Goal: Find specific page/section: Find specific page/section

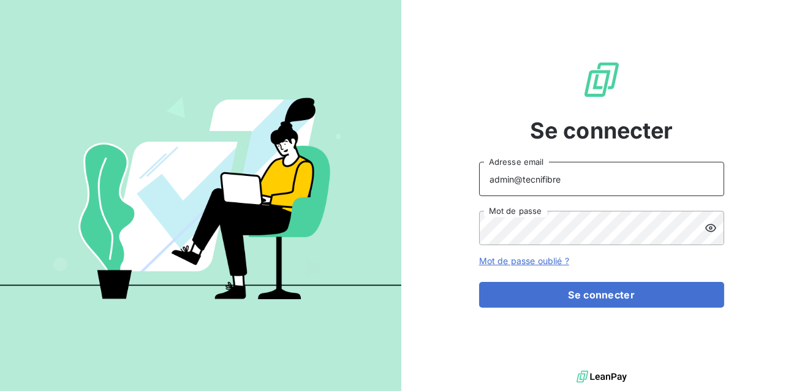
click at [572, 178] on input "admin@tecnifibre" at bounding box center [601, 179] width 245 height 34
type input "[EMAIL_ADDRESS][DOMAIN_NAME]"
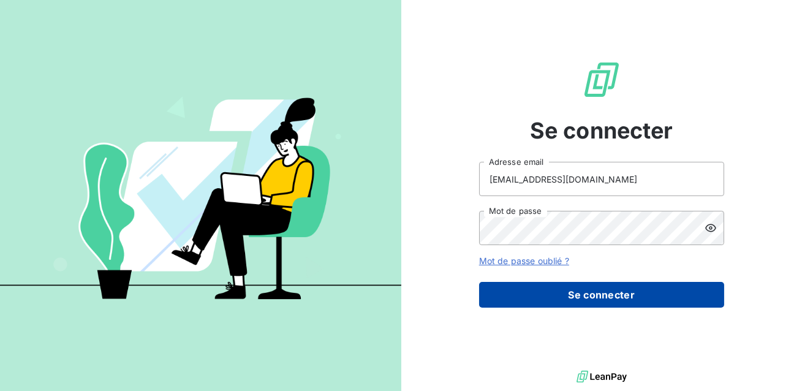
click at [570, 295] on button "Se connecter" at bounding box center [601, 295] width 245 height 26
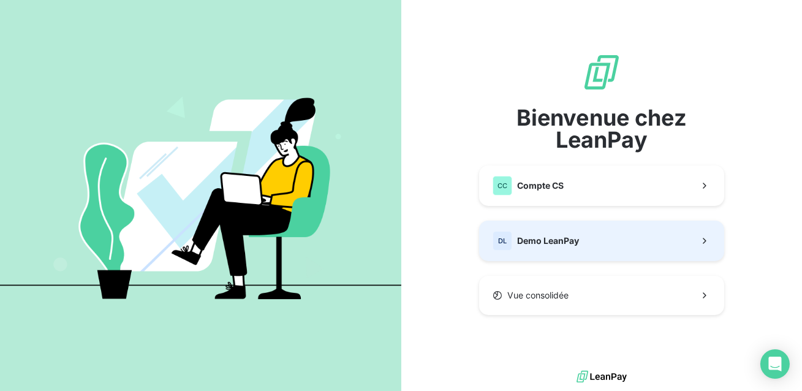
click at [535, 240] on span "Demo LeanPay" at bounding box center [548, 241] width 62 height 12
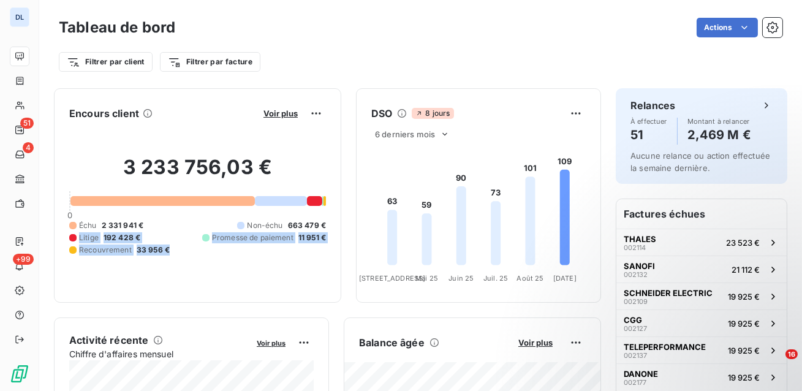
drag, startPoint x: 171, startPoint y: 252, endPoint x: 71, endPoint y: 240, distance: 100.6
click at [70, 239] on div "Échu 2 331 941 € Non-échu 663 479 € Litige 192 428 € Promesse de paiement 11 95…" at bounding box center [197, 238] width 257 height 36
click at [279, 115] on span "Voir plus" at bounding box center [280, 113] width 34 height 10
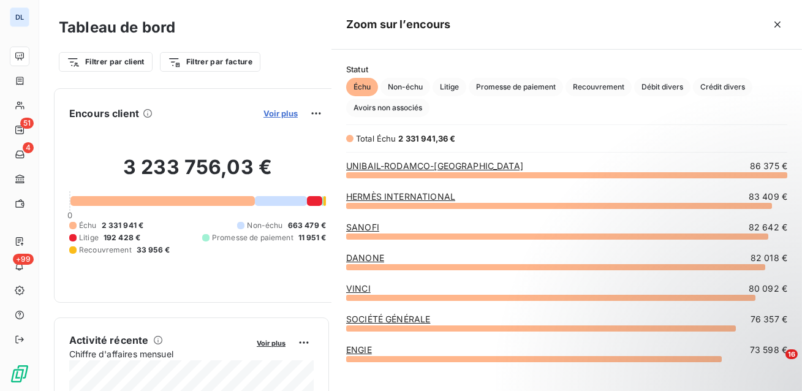
scroll to position [216, 470]
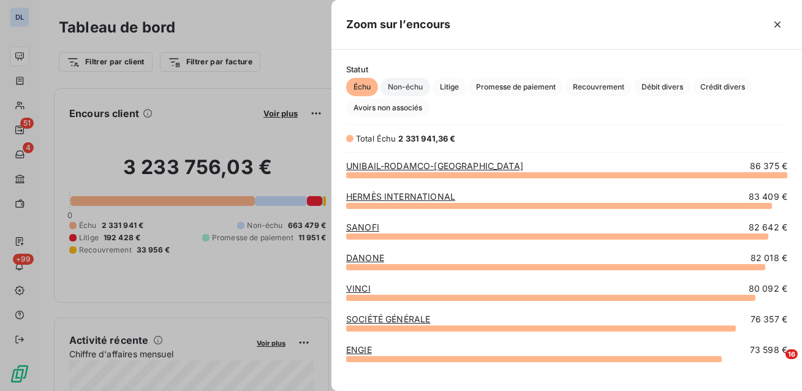
click at [411, 85] on span "Non-échu" at bounding box center [405, 87] width 50 height 18
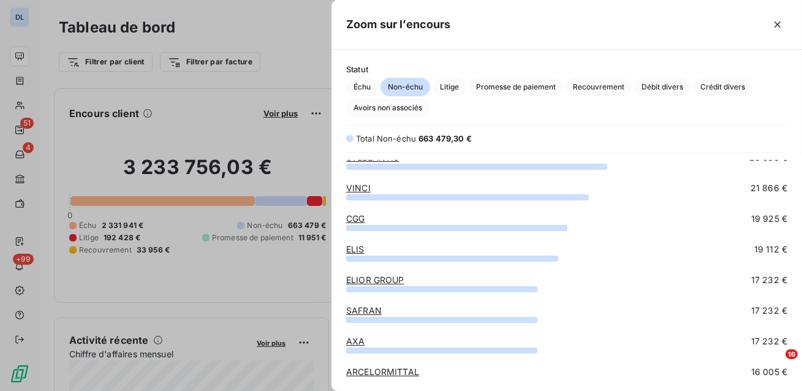
scroll to position [0, 0]
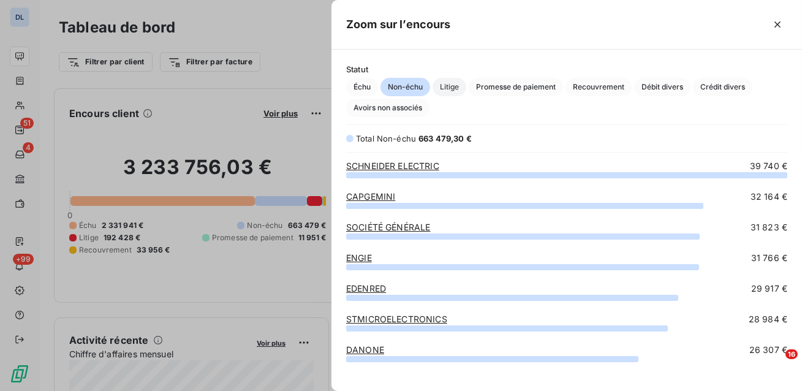
click at [458, 85] on span "Litige" at bounding box center [450, 87] width 34 height 18
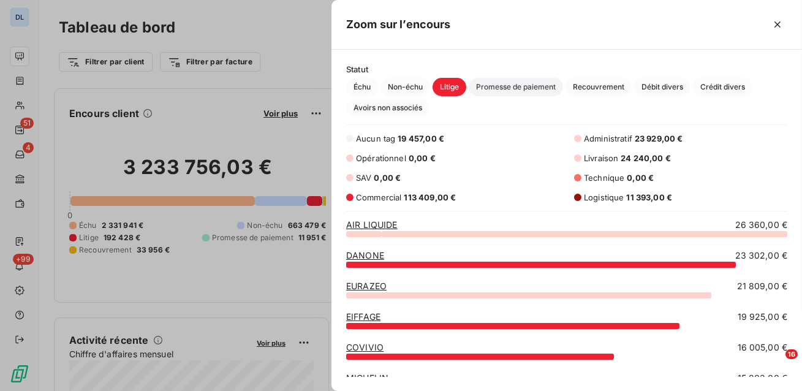
click at [498, 88] on span "Promesse de paiement" at bounding box center [516, 87] width 94 height 18
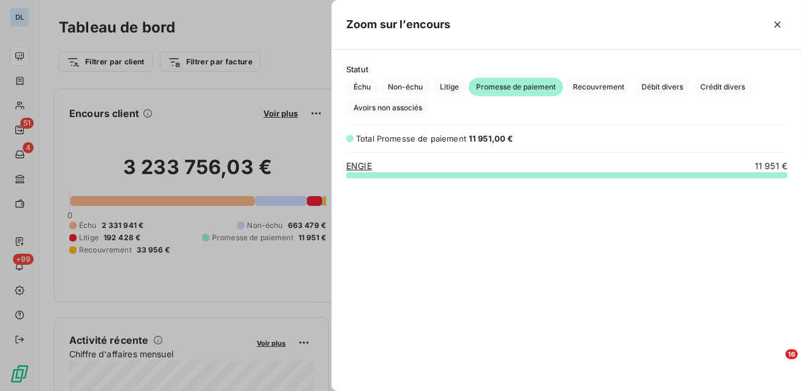
scroll to position [216, 470]
click at [591, 77] on div "Statut Échu Non-échu Litige Promesse de paiement Recouvrement Débit divers Créd…" at bounding box center [566, 90] width 471 height 53
click at [587, 86] on span "Recouvrement" at bounding box center [599, 87] width 66 height 18
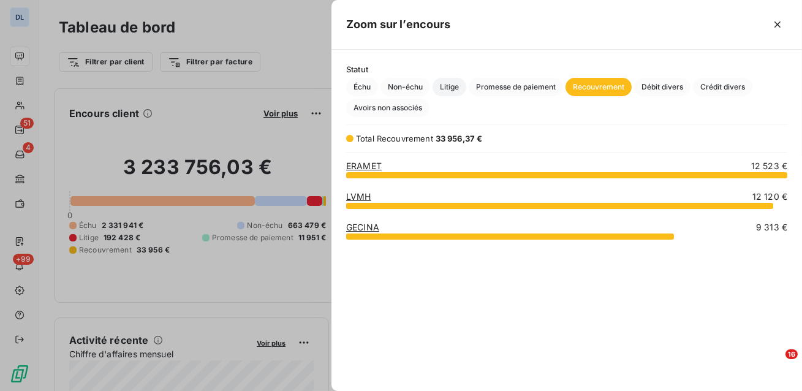
click at [451, 87] on span "Litige" at bounding box center [450, 87] width 34 height 18
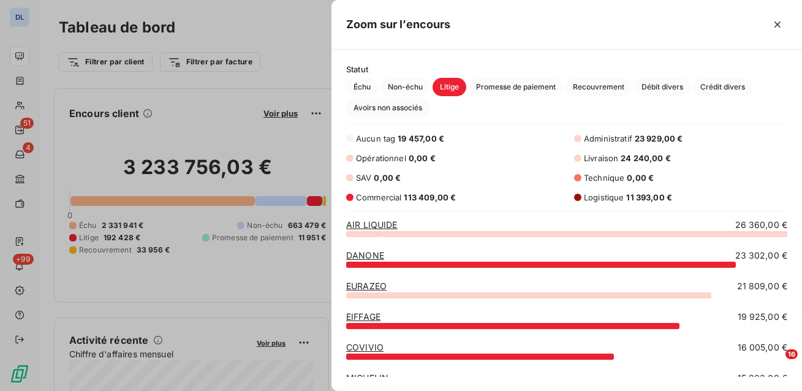
scroll to position [1, 0]
click at [777, 24] on icon "button" at bounding box center [777, 24] width 6 height 6
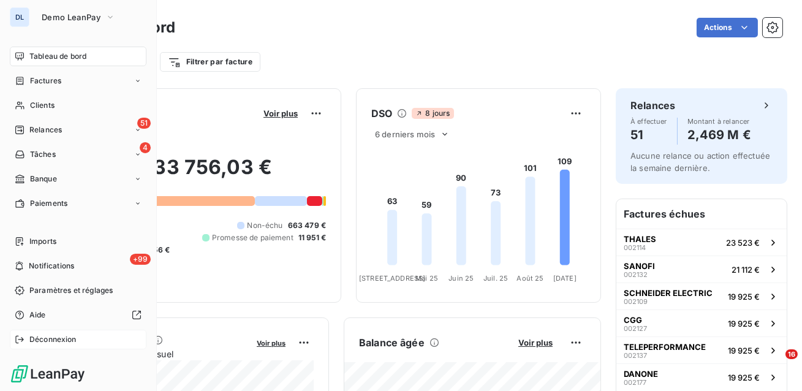
click at [44, 345] on div "Déconnexion" at bounding box center [78, 340] width 137 height 20
